Goal: Transaction & Acquisition: Download file/media

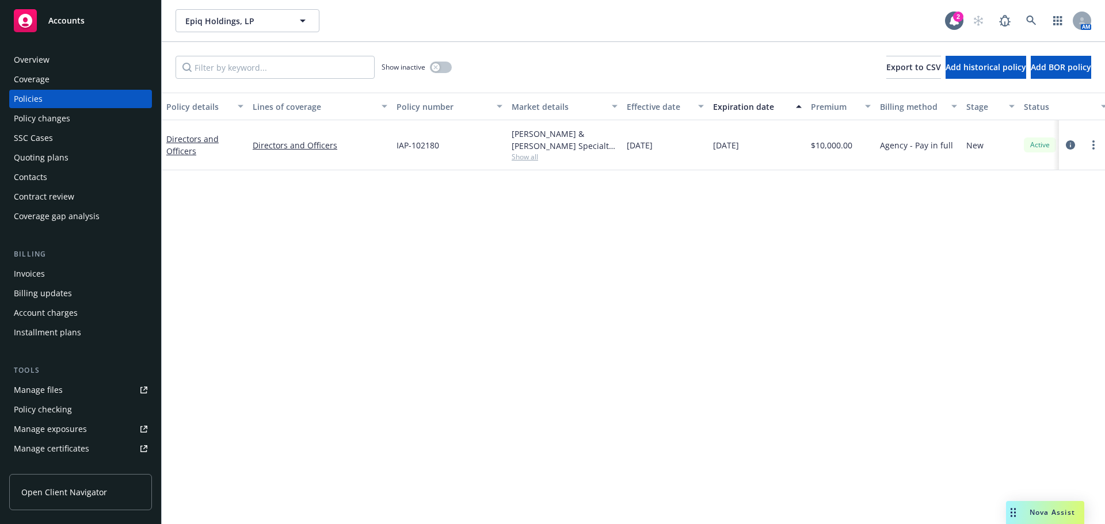
click at [65, 19] on span "Accounts" at bounding box center [66, 20] width 36 height 9
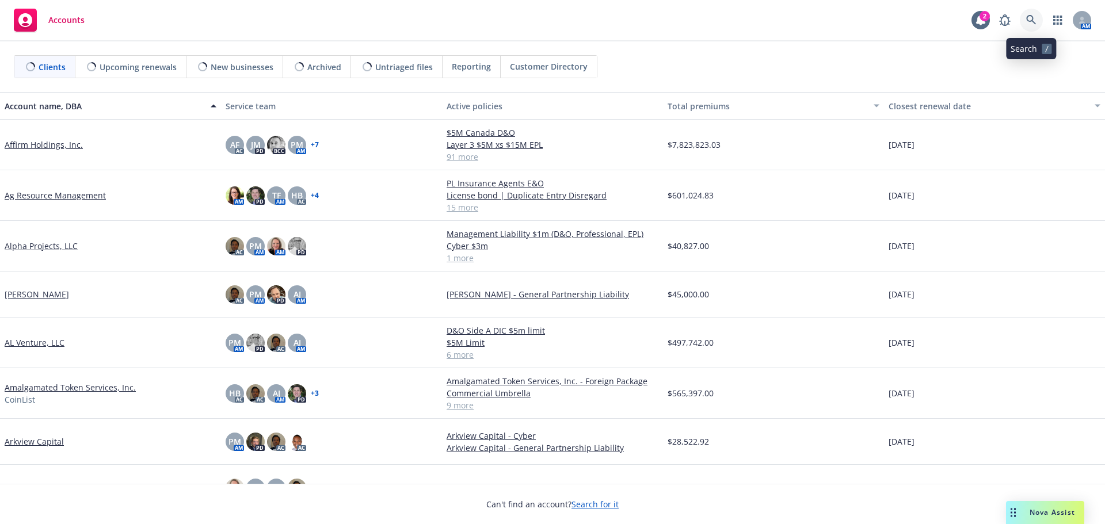
click at [1024, 17] on link at bounding box center [1031, 20] width 23 height 23
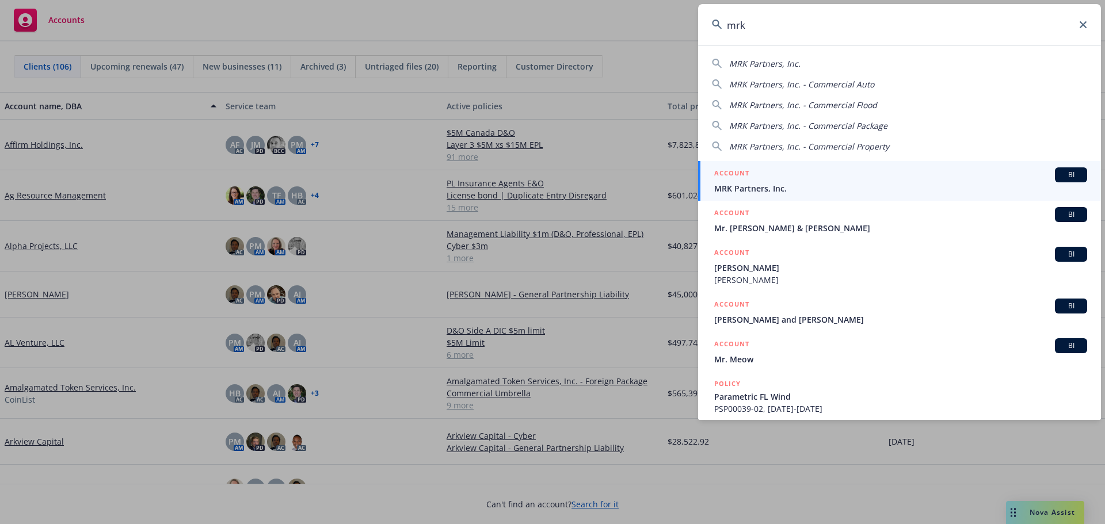
type input "mrk"
click at [769, 187] on span "MRK Partners, Inc." at bounding box center [900, 188] width 373 height 12
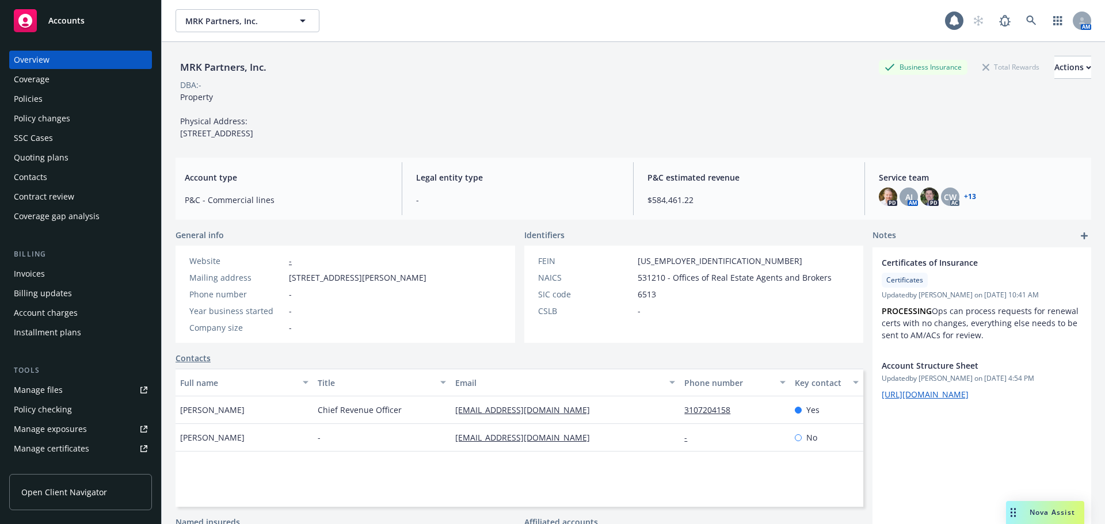
click at [36, 98] on div "Policies" at bounding box center [28, 99] width 29 height 18
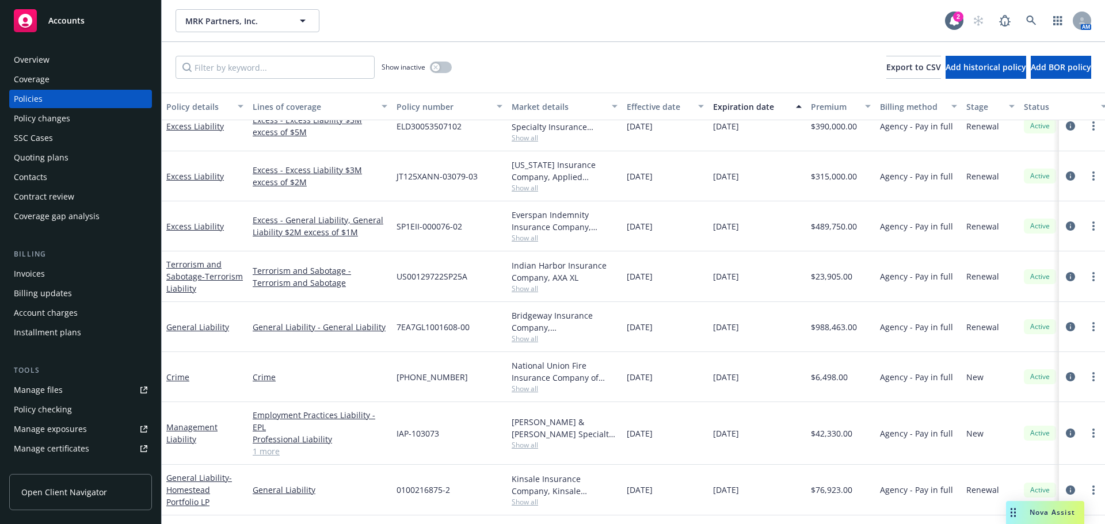
scroll to position [1300, 0]
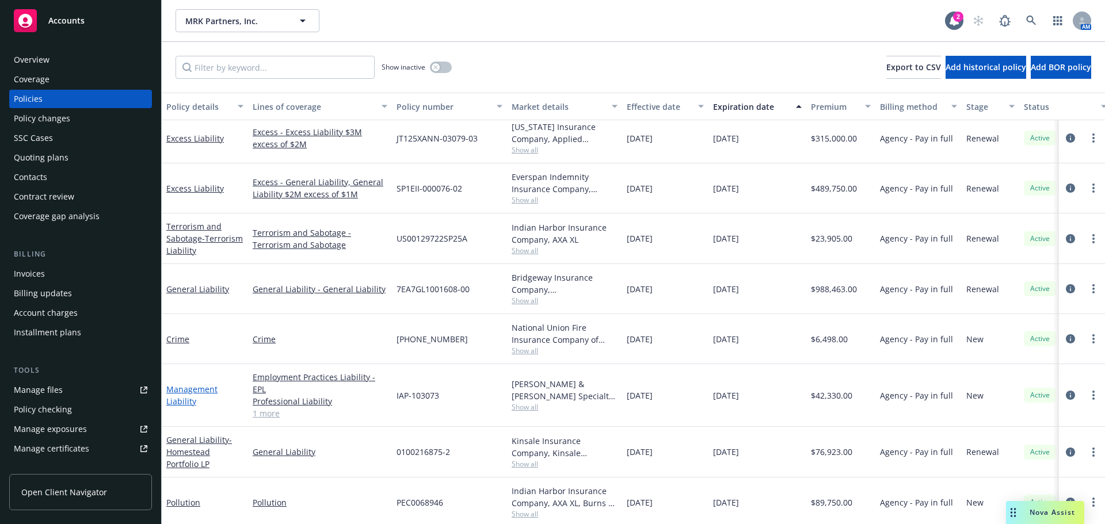
click at [188, 388] on link "Management Liability" at bounding box center [191, 395] width 51 height 23
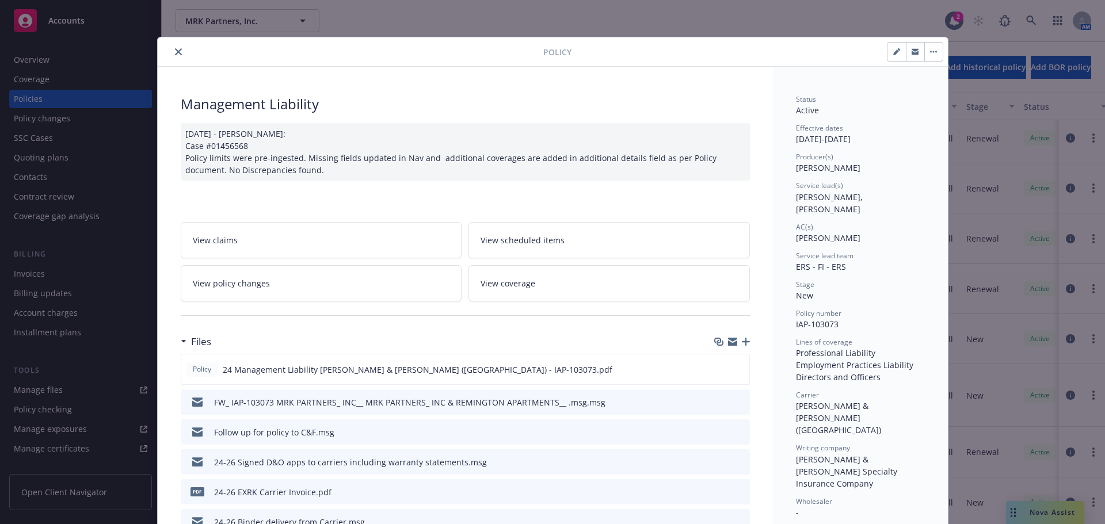
click at [175, 52] on icon "close" at bounding box center [178, 51] width 7 height 7
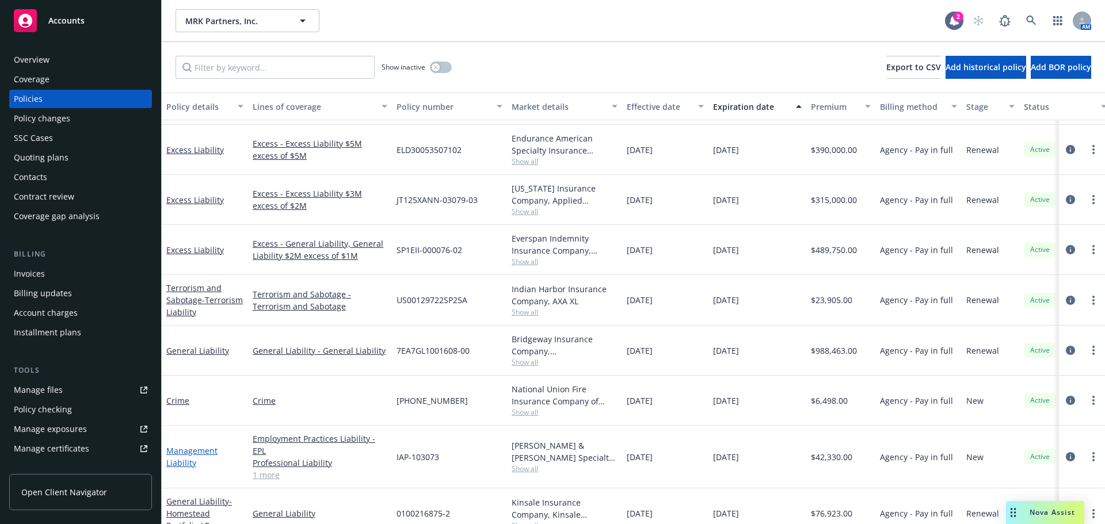
scroll to position [1300, 0]
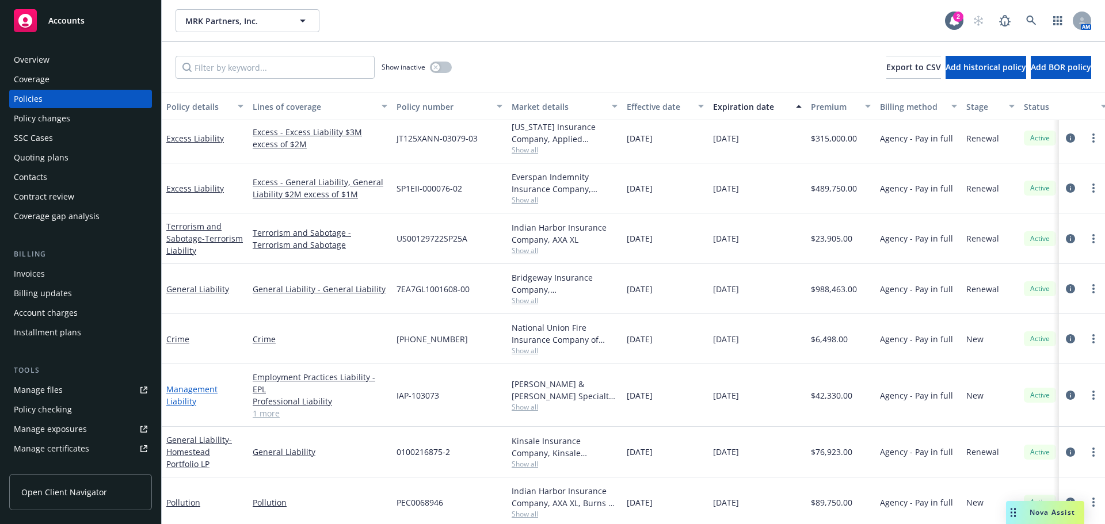
click at [190, 396] on link "Management Liability" at bounding box center [191, 395] width 51 height 23
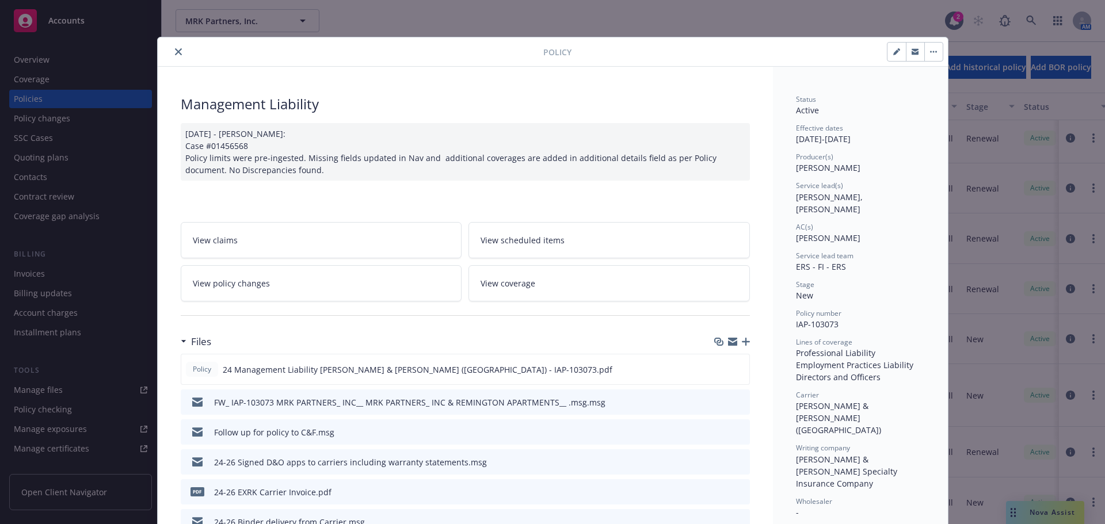
scroll to position [35, 0]
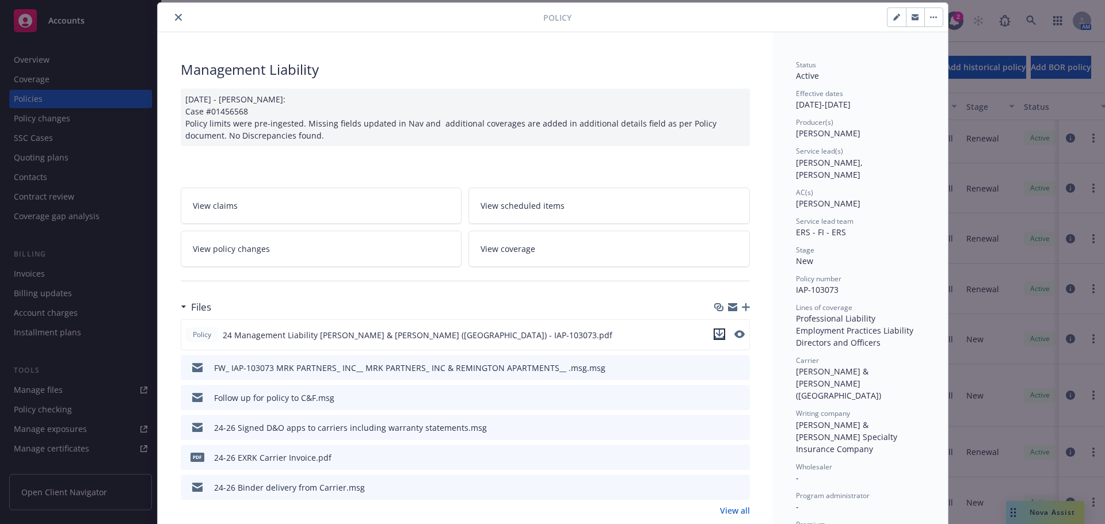
click at [715, 337] on icon "download file" at bounding box center [719, 334] width 9 height 9
click at [175, 15] on icon "close" at bounding box center [178, 17] width 7 height 7
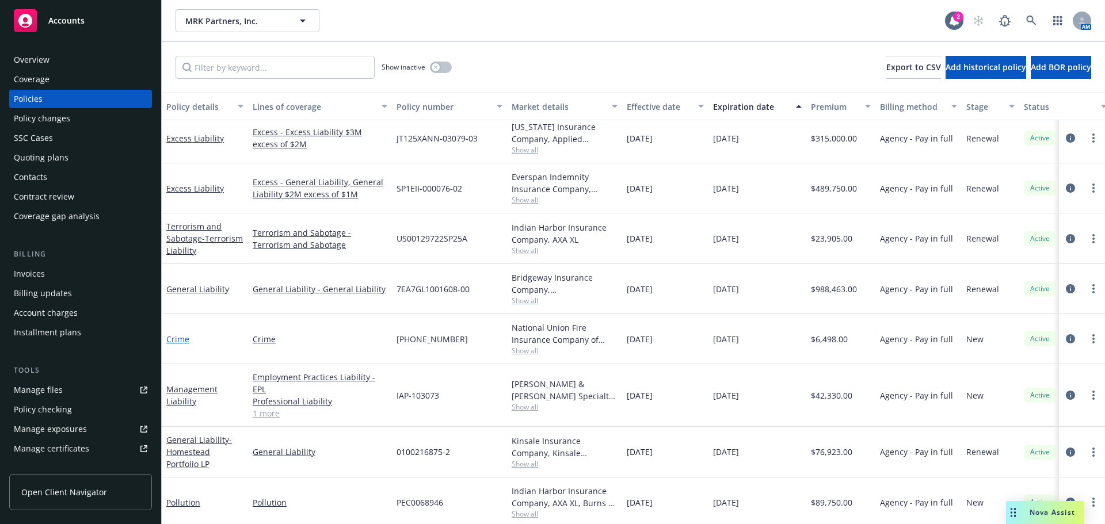
click at [180, 339] on link "Crime" at bounding box center [177, 339] width 23 height 11
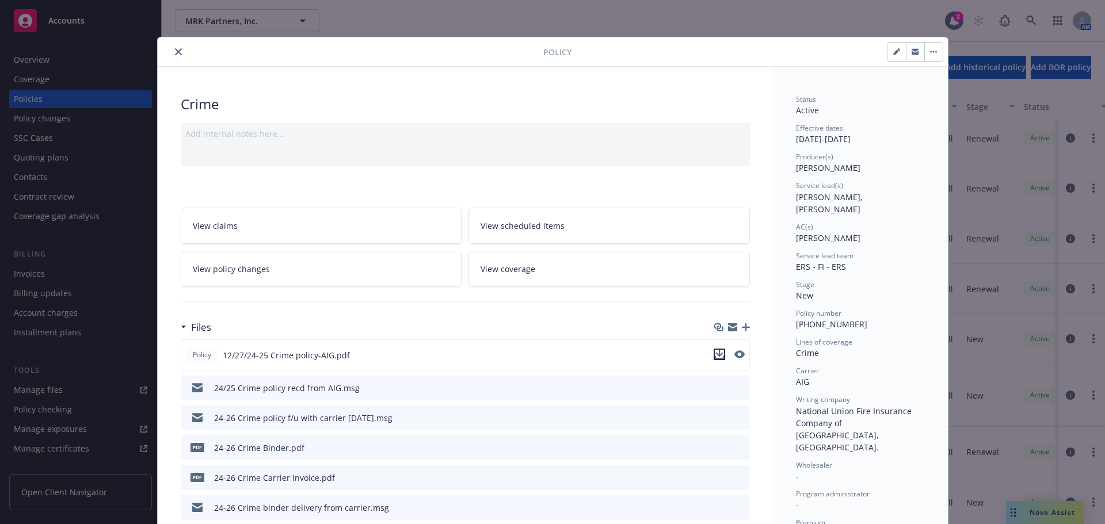
click at [715, 357] on icon "download file" at bounding box center [719, 354] width 9 height 9
click at [175, 53] on icon "close" at bounding box center [178, 51] width 7 height 7
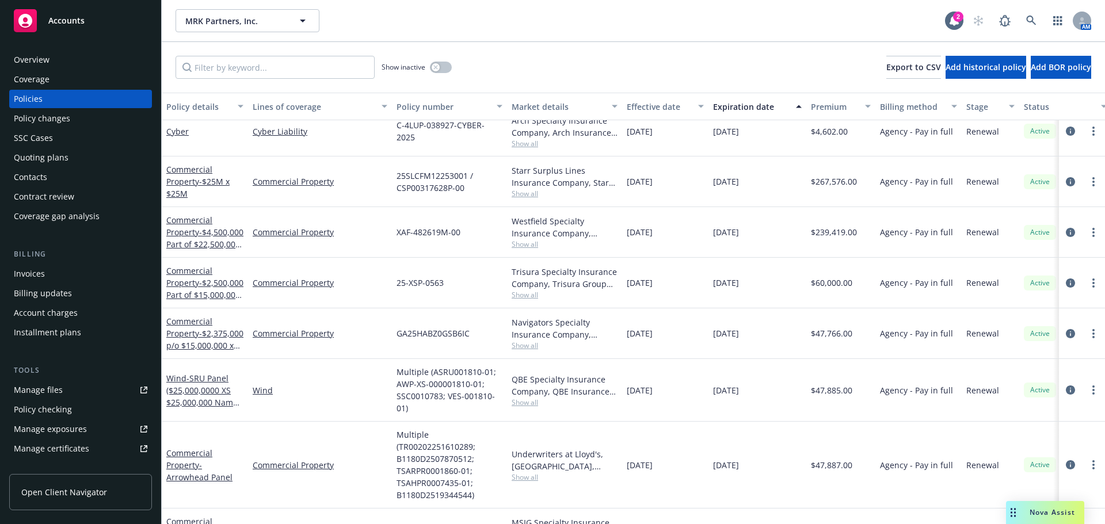
scroll to position [207, 0]
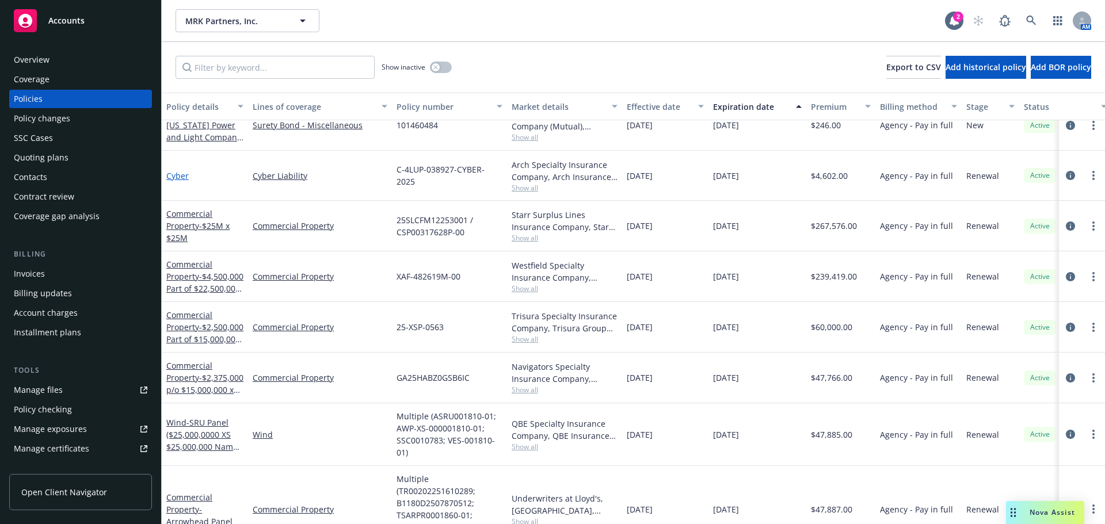
click at [174, 175] on link "Cyber" at bounding box center [177, 175] width 22 height 11
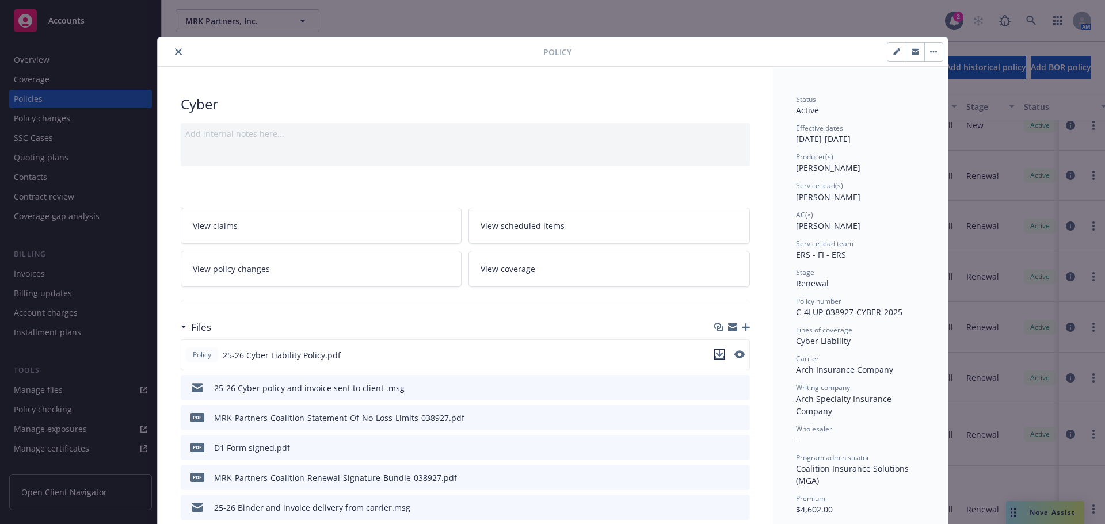
click at [715, 356] on icon "download file" at bounding box center [719, 354] width 9 height 9
click at [175, 50] on icon "close" at bounding box center [178, 51] width 7 height 7
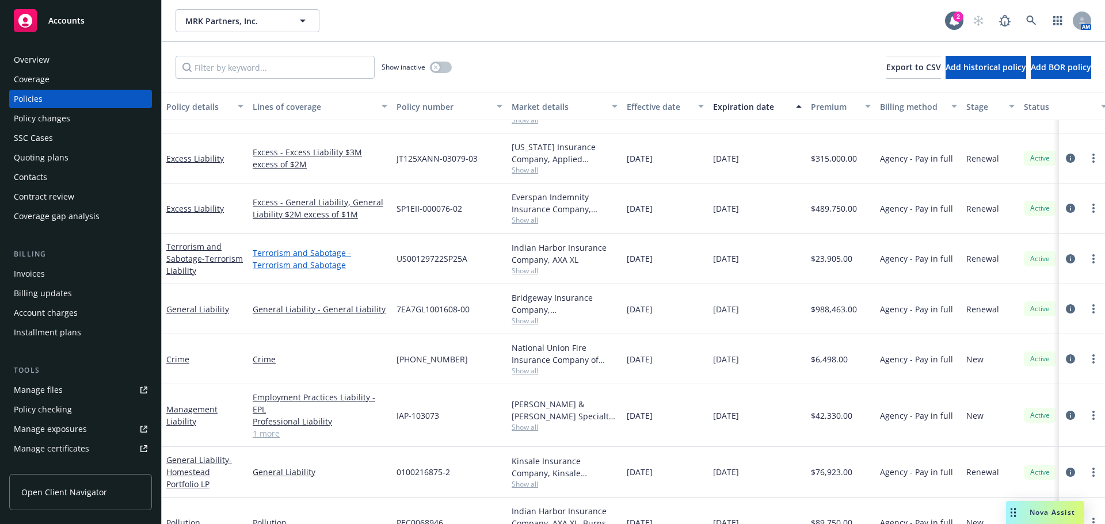
scroll to position [1300, 0]
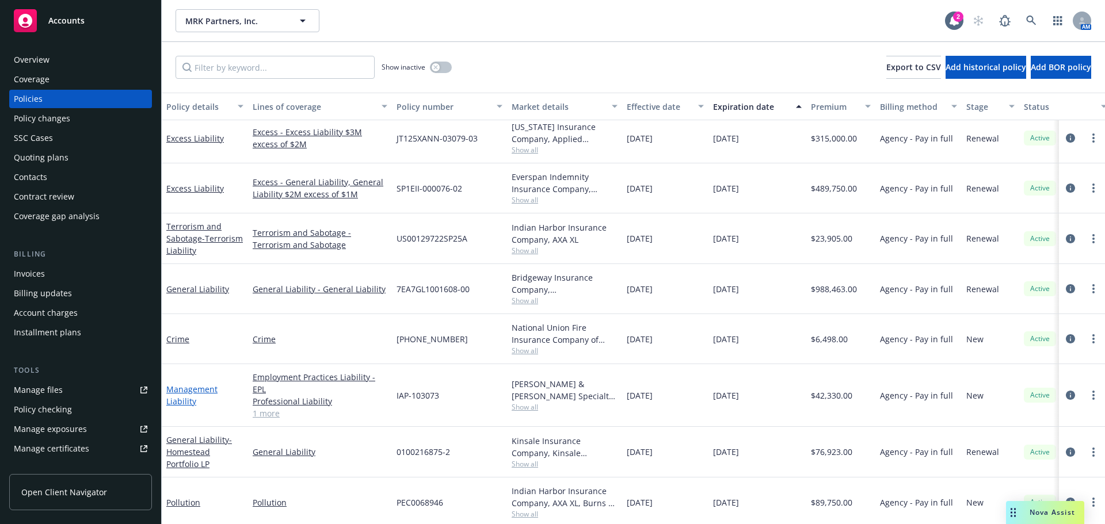
click at [184, 394] on link "Management Liability" at bounding box center [191, 395] width 51 height 23
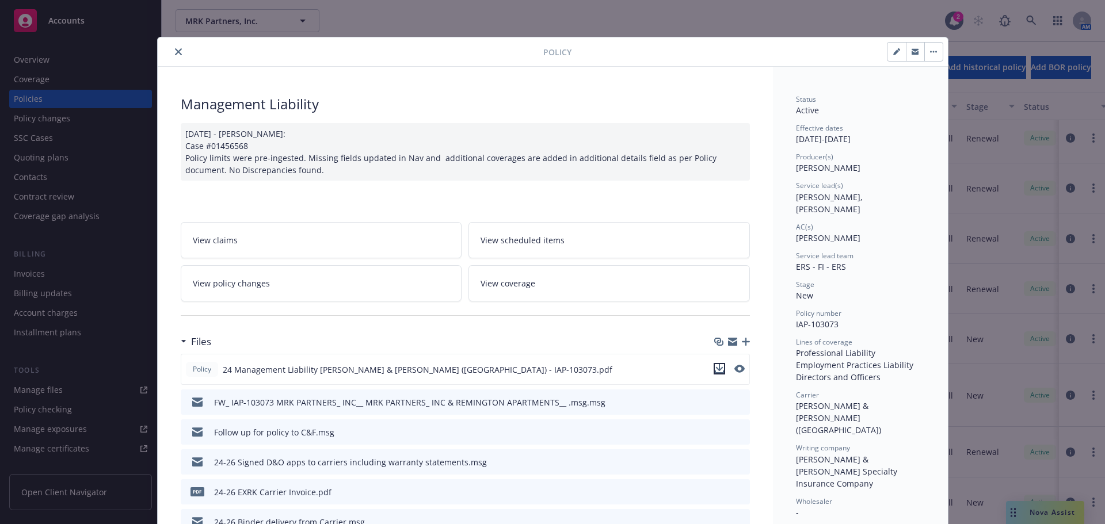
click at [716, 368] on icon "download file" at bounding box center [719, 368] width 9 height 9
